Goal: Find specific page/section: Find specific page/section

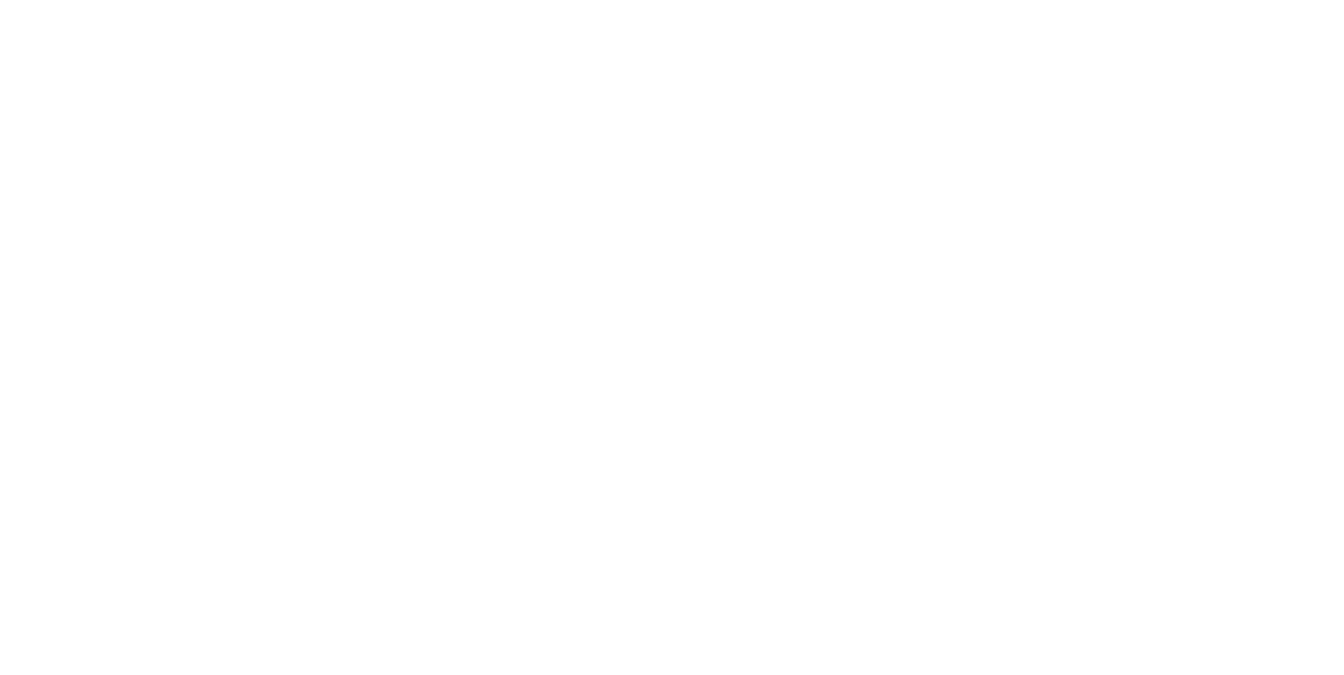
click at [1156, 191] on body at bounding box center [672, 337] width 1344 height 675
